Goal: Find specific page/section: Find specific page/section

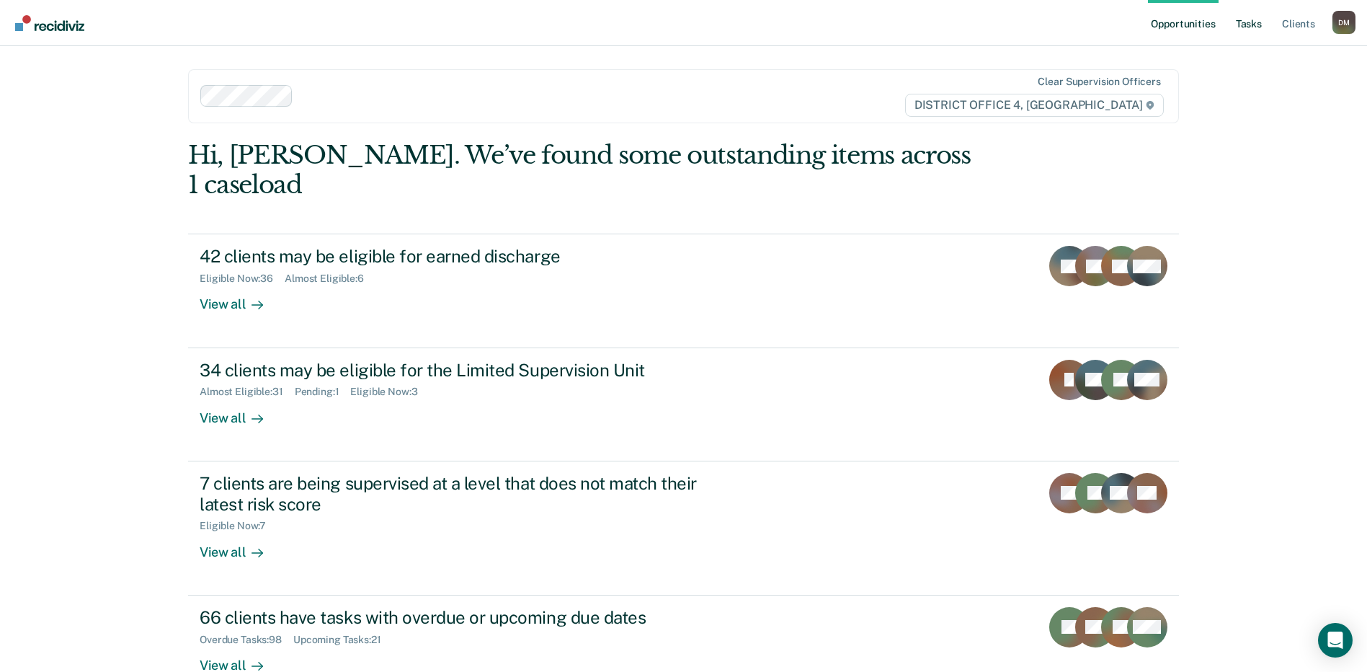
click at [1245, 37] on link "Tasks" at bounding box center [1249, 23] width 32 height 46
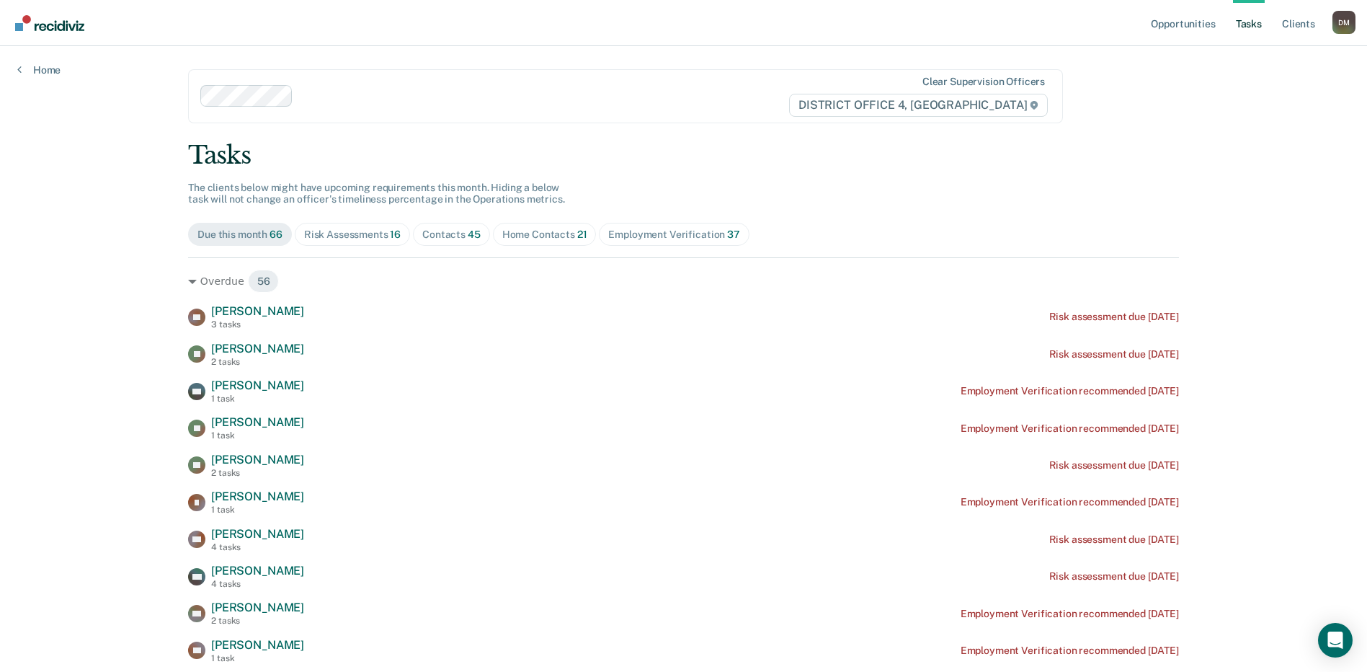
click at [444, 240] on div "Contacts 45" at bounding box center [451, 234] width 58 height 12
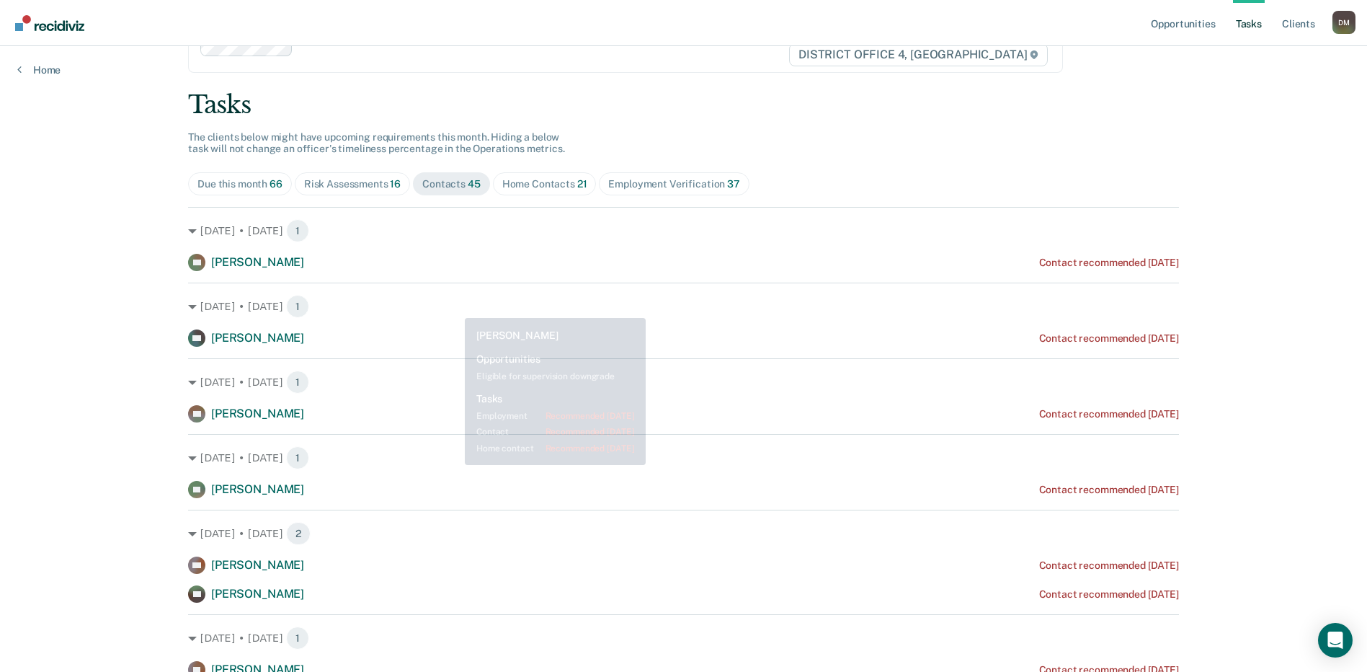
scroll to position [48, 0]
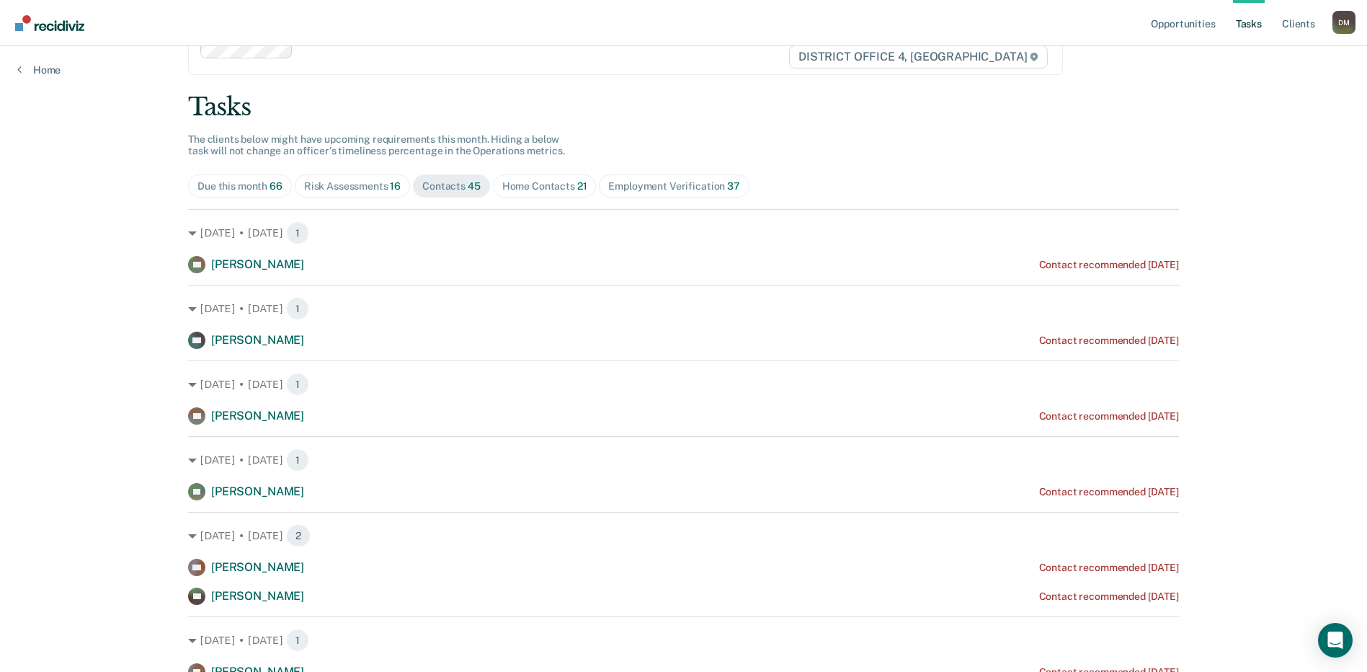
click at [322, 191] on div "Risk Assessments 16" at bounding box center [352, 186] width 97 height 12
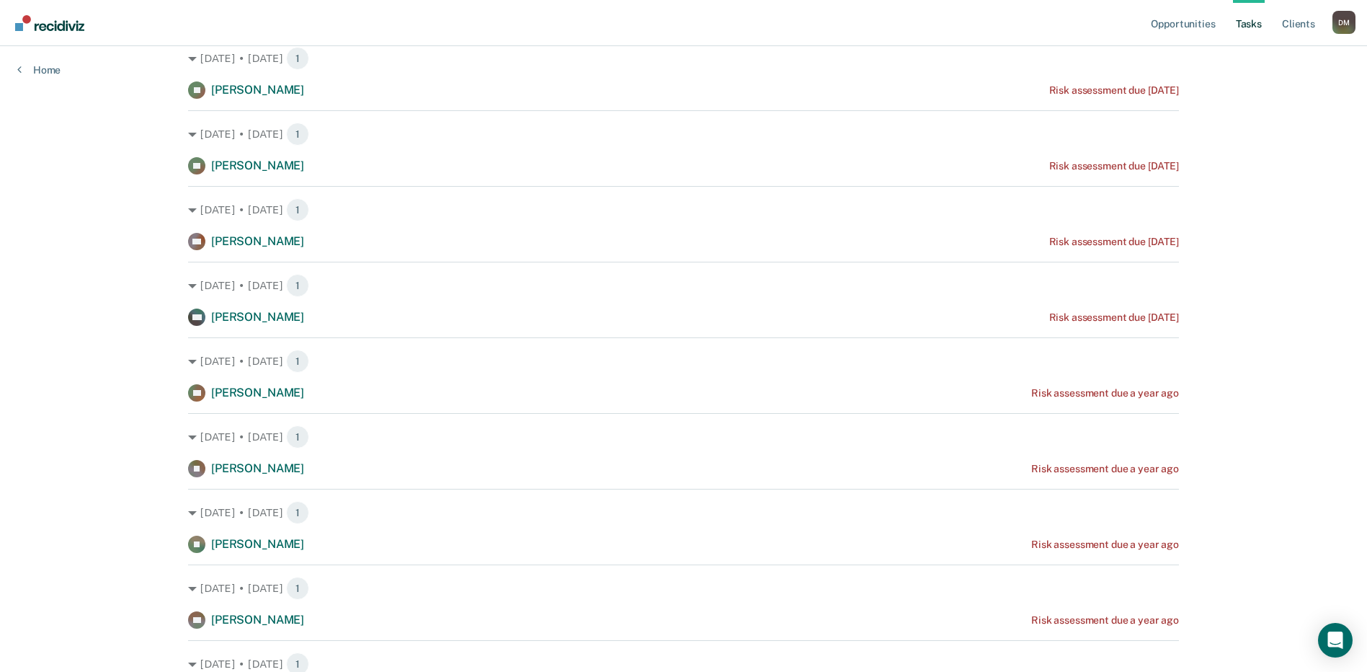
scroll to position [312, 0]
